Goal: Use online tool/utility: Utilize a website feature to perform a specific function

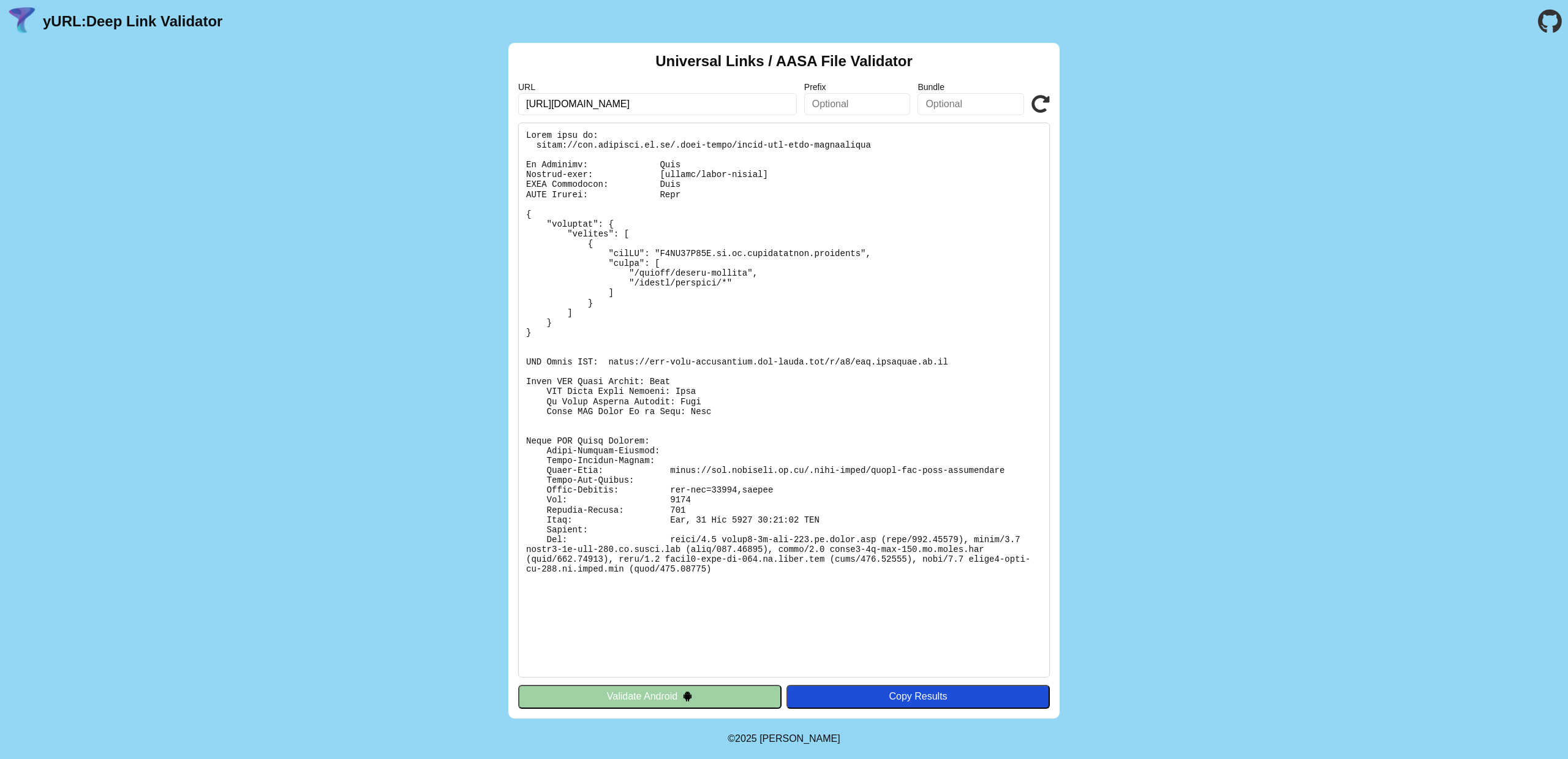
drag, startPoint x: 733, startPoint y: 104, endPoint x: 502, endPoint y: 97, distance: 231.1
click at [502, 97] on div "Universal Links / AASA File Validator URL [URL][DOMAIN_NAME] Prefix Bundle Vali…" at bounding box center [784, 380] width 1568 height 675
click at [1041, 102] on icon at bounding box center [1040, 104] width 18 height 18
